Goal: Consume media (video, audio)

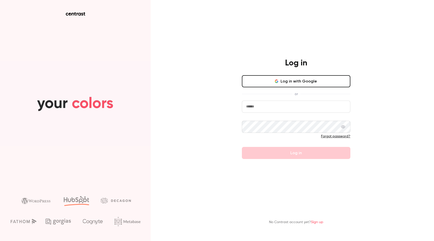
click at [283, 106] on input "email" at bounding box center [296, 106] width 108 height 12
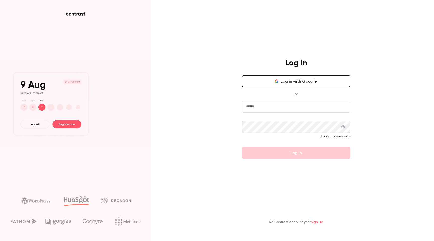
click at [218, 80] on div "Log in Log in with Google or Forgot password? Log in No Contrast account yet? S…" at bounding box center [217, 120] width 434 height 241
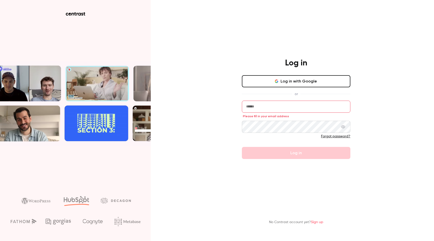
click at [271, 104] on input "email" at bounding box center [296, 106] width 108 height 12
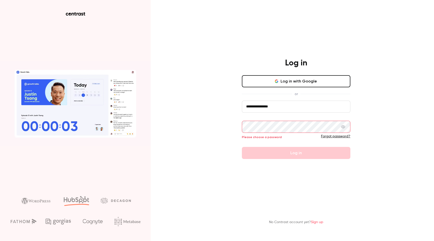
type input "**********"
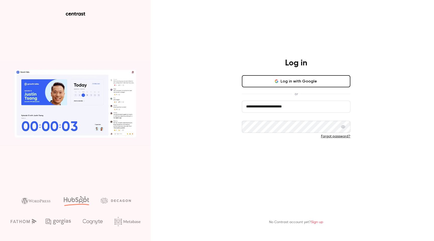
click at [288, 154] on button "Log in" at bounding box center [296, 153] width 108 height 12
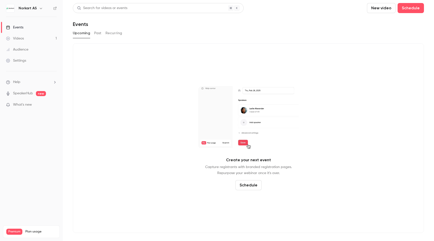
click at [25, 38] on link "Videos 1" at bounding box center [31, 38] width 63 height 11
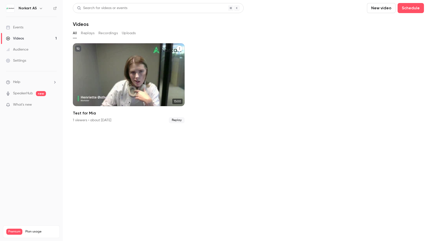
click at [129, 102] on div "Test for Mia" at bounding box center [129, 74] width 112 height 63
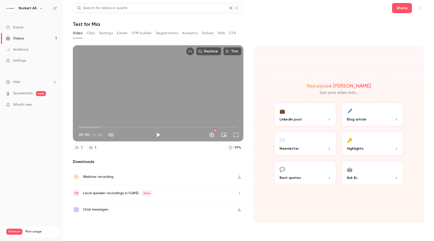
click at [380, 139] on button "🔑 Highlights" at bounding box center [372, 143] width 63 height 25
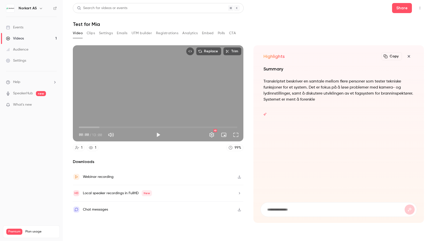
click at [90, 34] on button "Clips" at bounding box center [91, 33] width 8 height 8
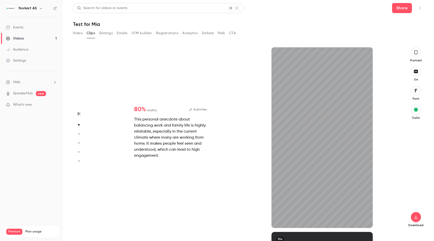
scroll to position [184, 0]
type input "*"
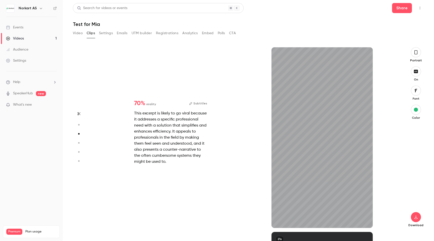
type input "*"
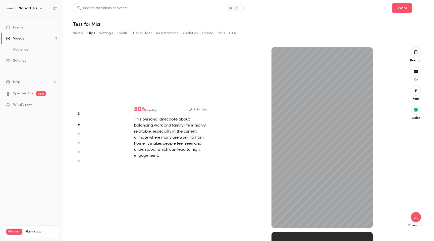
type input "****"
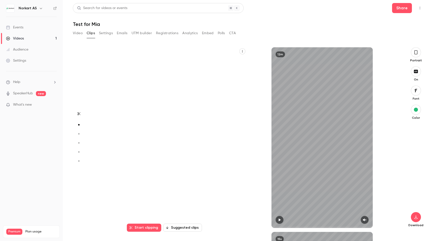
type input "*"
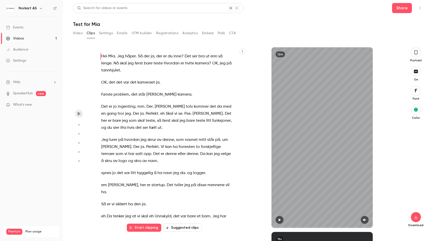
scroll to position [0, 0]
click at [18, 26] on div "Events" at bounding box center [14, 27] width 17 height 5
